Goal: Transaction & Acquisition: Download file/media

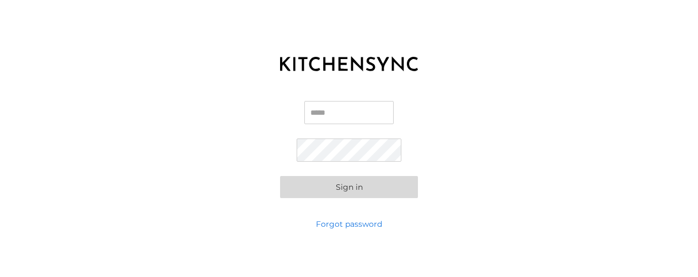
type input "**********"
click at [359, 191] on button "Sign in" at bounding box center [349, 187] width 138 height 22
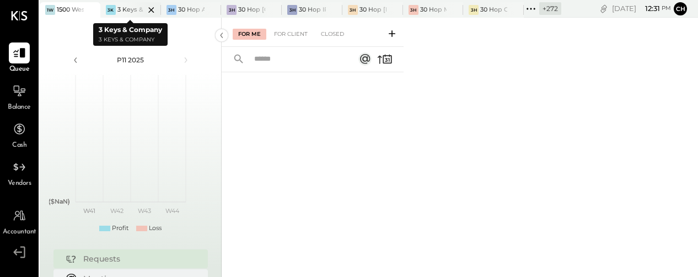
click at [148, 8] on icon at bounding box center [151, 9] width 14 height 13
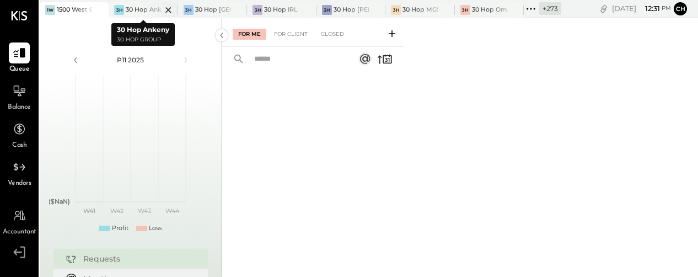
click at [168, 7] on icon at bounding box center [168, 9] width 14 height 13
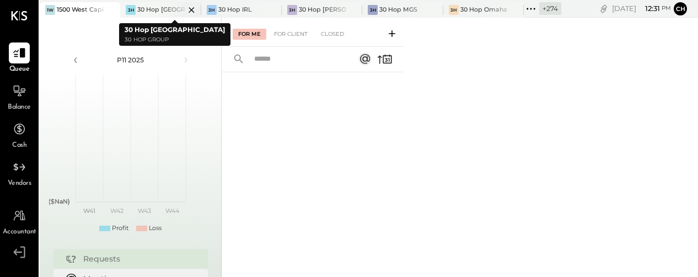
click at [192, 8] on icon at bounding box center [191, 10] width 6 height 6
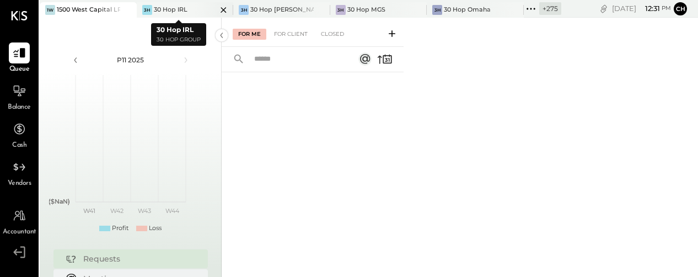
click at [217, 7] on icon at bounding box center [224, 9] width 14 height 13
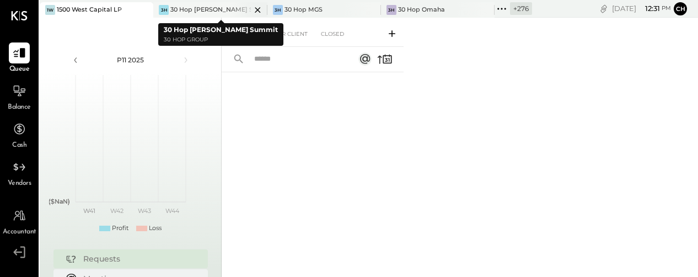
click at [251, 8] on icon at bounding box center [258, 9] width 14 height 13
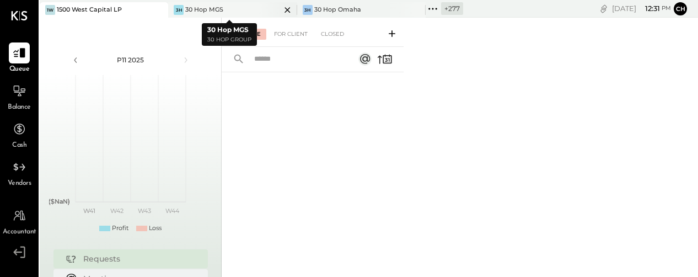
click at [285, 8] on icon at bounding box center [288, 9] width 14 height 13
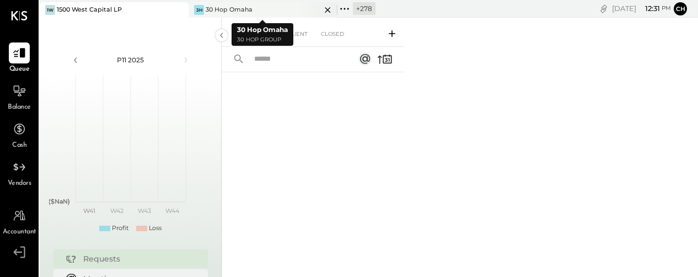
click at [328, 8] on icon at bounding box center [328, 10] width 6 height 6
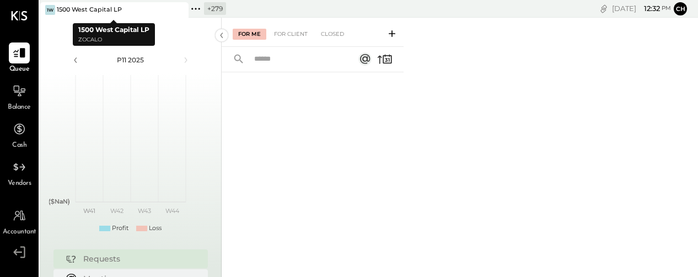
click at [182, 10] on icon at bounding box center [179, 9] width 14 height 13
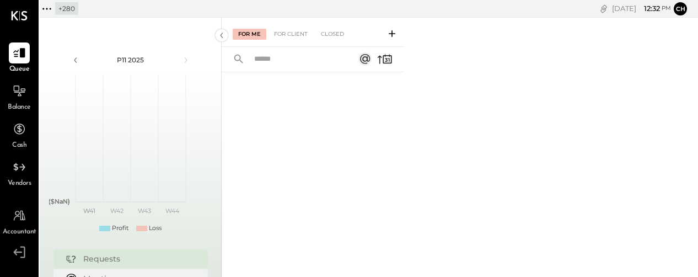
click at [47, 7] on icon at bounding box center [47, 9] width 14 height 14
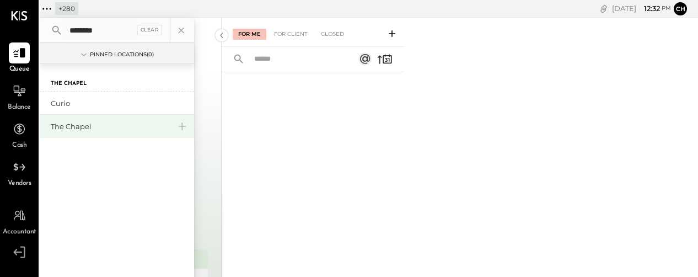
type input "********"
click at [96, 124] on div "The Chapel" at bounding box center [110, 126] width 119 height 10
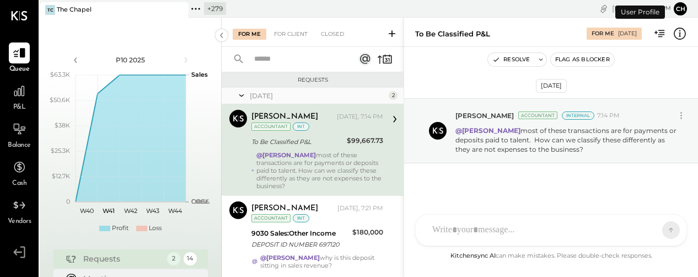
scroll to position [2, 0]
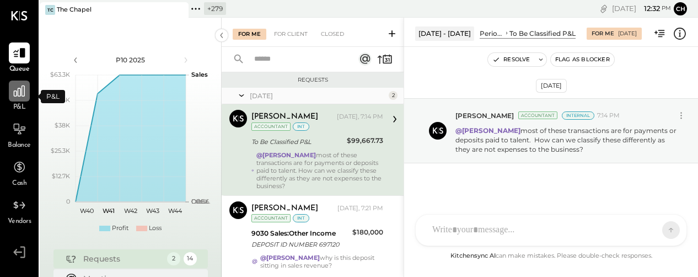
click at [17, 99] on div at bounding box center [19, 90] width 21 height 21
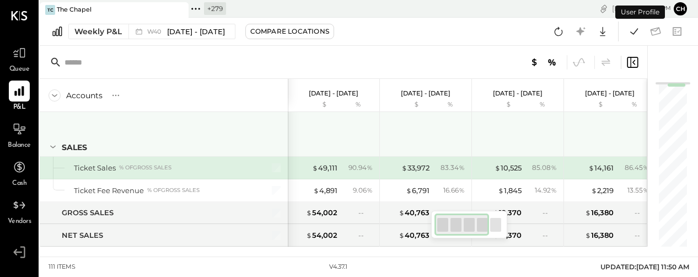
scroll to position [4, 0]
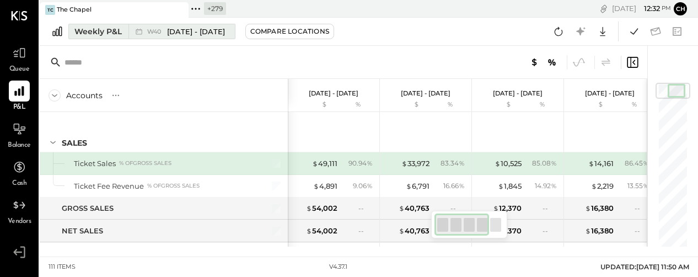
click at [181, 30] on span "[DATE] - [DATE]" at bounding box center [196, 31] width 58 height 10
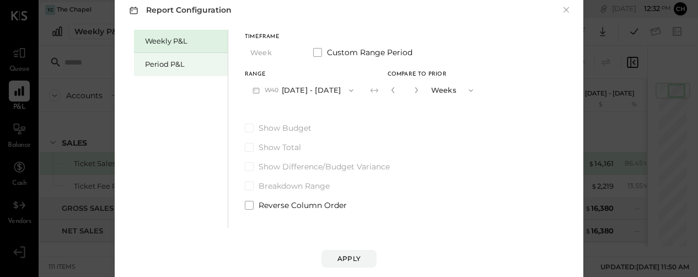
click at [180, 66] on div "Period P&L" at bounding box center [183, 64] width 77 height 10
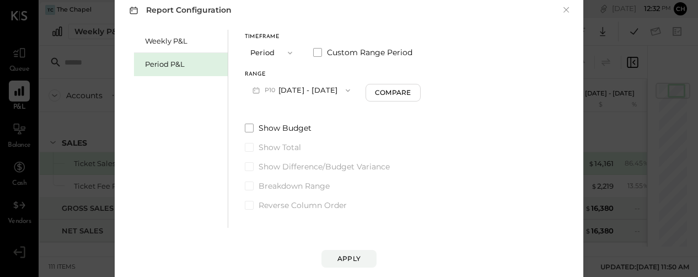
click at [287, 92] on button "P10 [DATE] - [DATE]" at bounding box center [301, 90] width 113 height 20
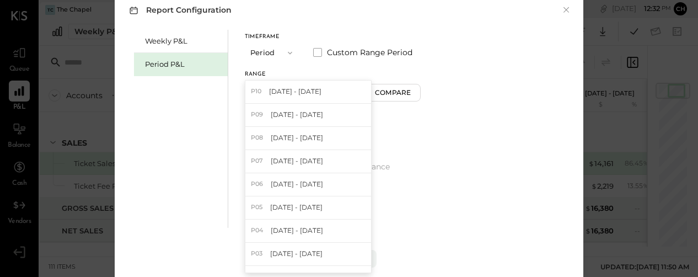
click at [284, 57] on span "button" at bounding box center [287, 52] width 14 height 9
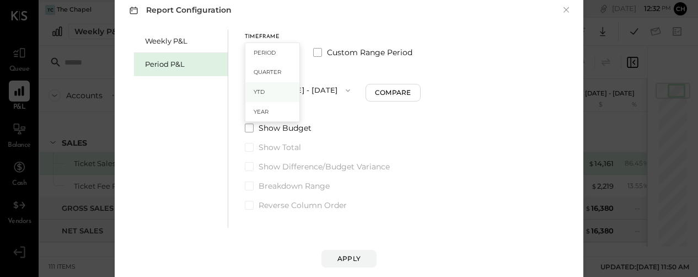
click at [280, 95] on div "YTD" at bounding box center [272, 92] width 54 height 20
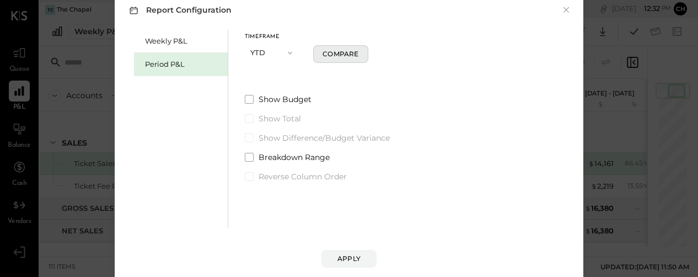
click at [348, 55] on div "Compare" at bounding box center [340, 53] width 36 height 9
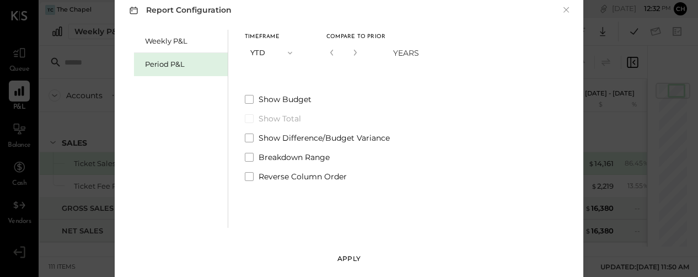
click at [354, 261] on div "Apply" at bounding box center [348, 258] width 23 height 9
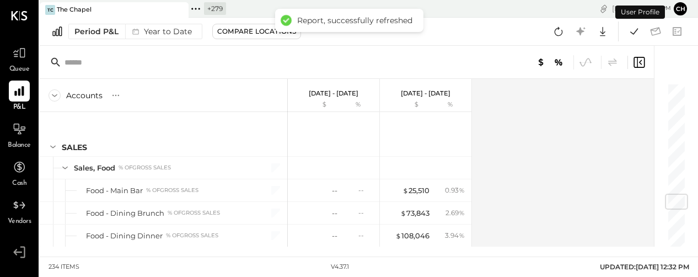
scroll to position [918, 0]
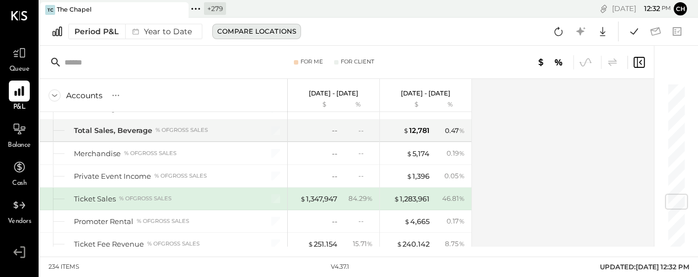
click at [267, 25] on button "Compare Locations" at bounding box center [256, 31] width 89 height 15
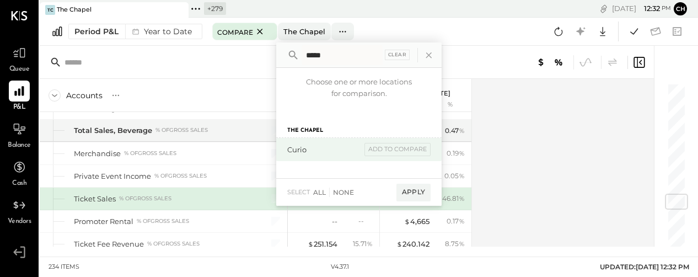
type input "*****"
click at [296, 147] on div "Curio" at bounding box center [324, 149] width 74 height 10
click at [405, 145] on div "add to compare" at bounding box center [397, 149] width 66 height 13
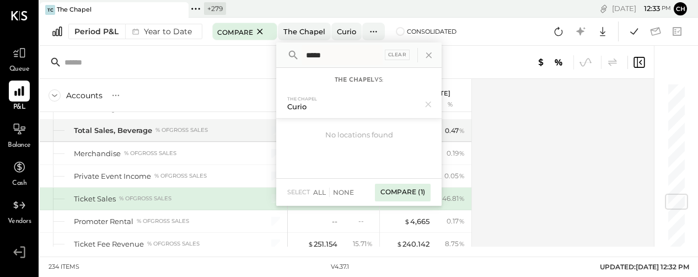
click at [412, 196] on div "Compare (1)" at bounding box center [403, 193] width 56 height 18
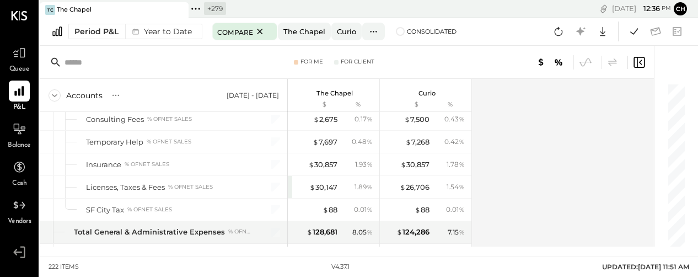
scroll to position [3527, 0]
click at [606, 30] on icon at bounding box center [602, 31] width 14 height 14
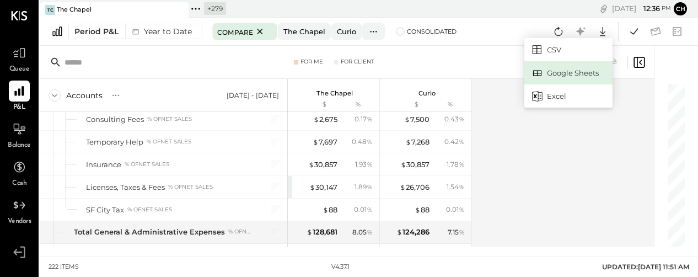
click at [579, 72] on div "Google Sheets" at bounding box center [568, 72] width 88 height 23
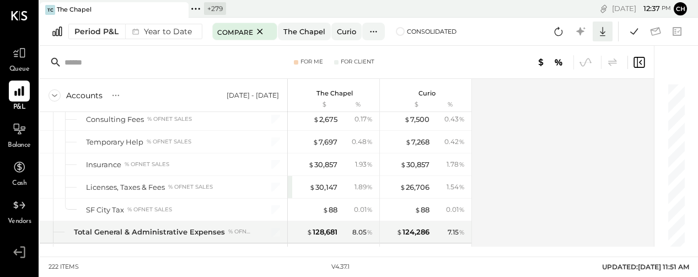
click at [602, 34] on icon at bounding box center [602, 31] width 14 height 14
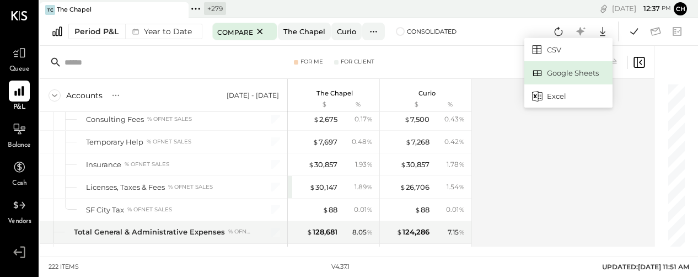
click at [570, 76] on div "Google Sheets" at bounding box center [568, 72] width 88 height 23
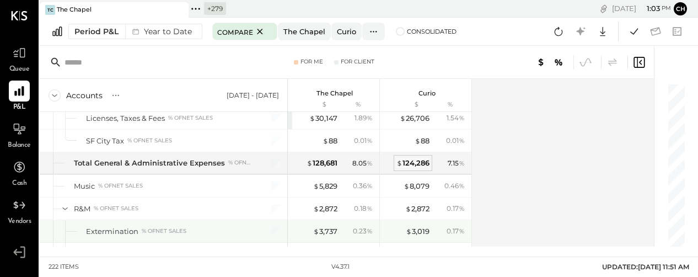
scroll to position [3595, 0]
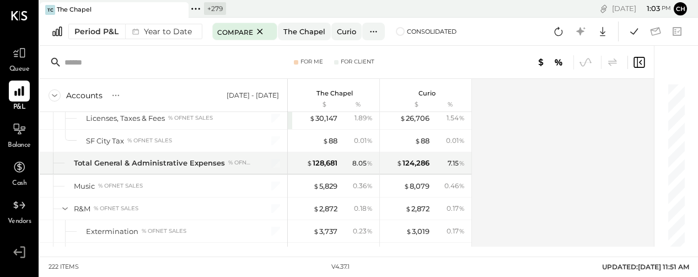
click at [556, 174] on div "Accounts S % GL [DATE] - [DATE] The Chapel $ % Curio $ % SALES Sales, Food % of…" at bounding box center [348, 163] width 616 height 168
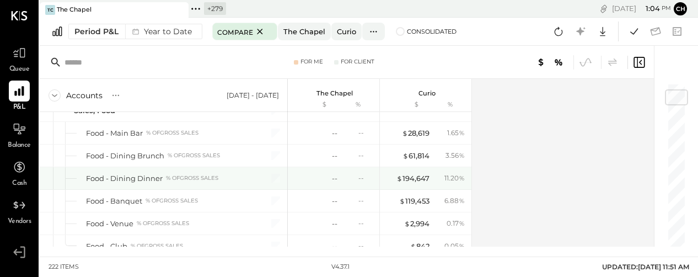
scroll to position [58, 0]
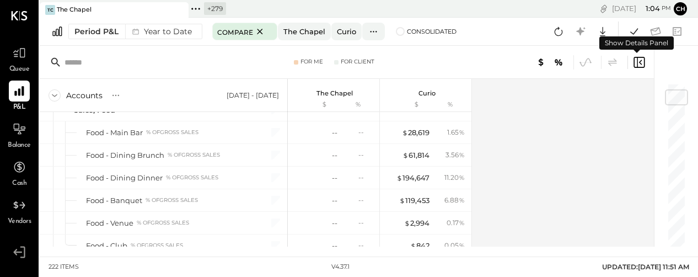
click at [637, 63] on icon at bounding box center [638, 62] width 11 height 11
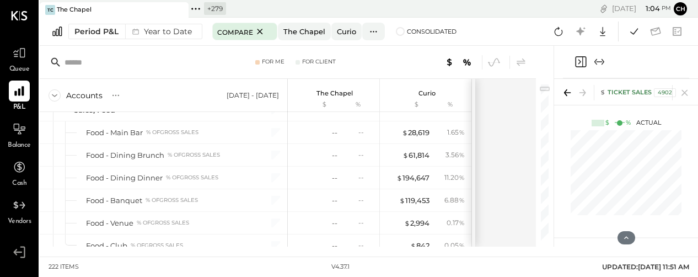
click at [582, 63] on icon "Close panel" at bounding box center [580, 61] width 11 height 11
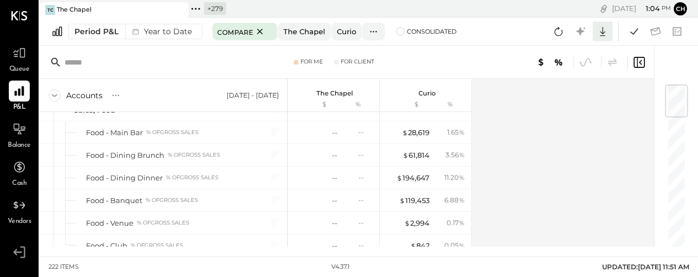
click at [607, 31] on icon at bounding box center [602, 31] width 14 height 14
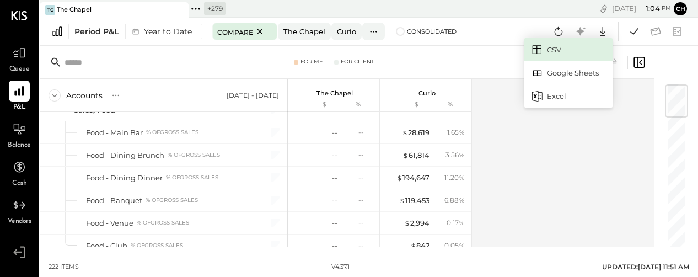
click at [576, 51] on link "CSV" at bounding box center [568, 49] width 88 height 23
